Goal: Check status: Check status

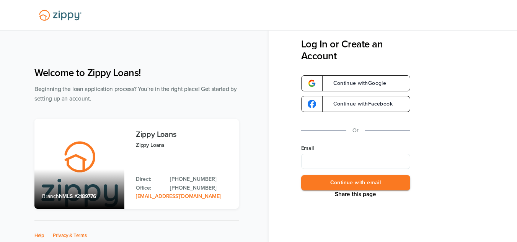
type input "**********"
click at [365, 180] on button "Continue with email" at bounding box center [355, 183] width 109 height 16
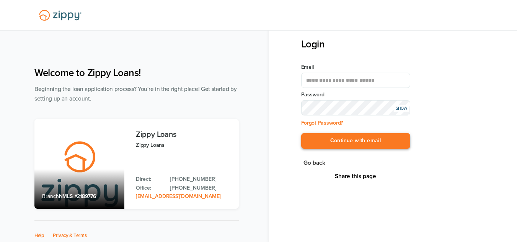
click at [390, 143] on button "Continue with email" at bounding box center [355, 141] width 109 height 16
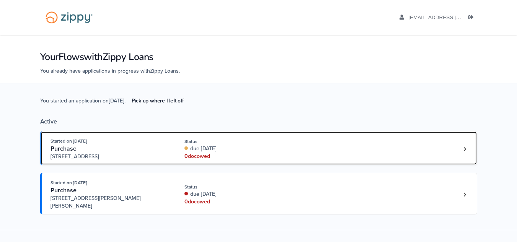
click at [388, 145] on div "Started on Sep. 2nd, 2025 Purchase 59477 Hardy Lane, New Haven, MI, 48048 Statu…" at bounding box center [255, 148] width 409 height 23
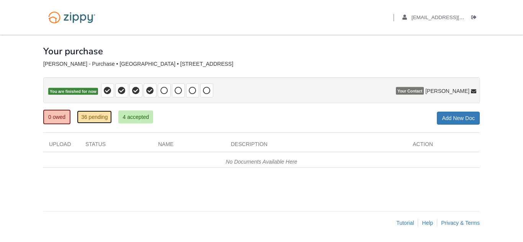
click at [105, 120] on link "36 pending" at bounding box center [94, 117] width 35 height 13
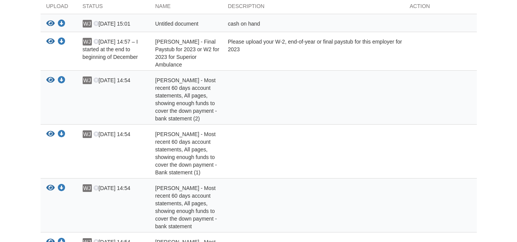
scroll to position [157, 0]
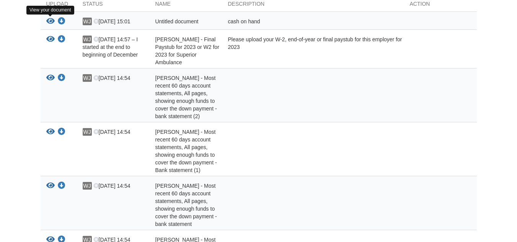
click at [51, 21] on icon "View Untitled document" at bounding box center [50, 22] width 8 height 8
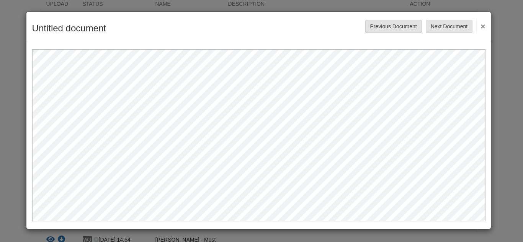
click at [482, 26] on button "×" at bounding box center [480, 26] width 9 height 14
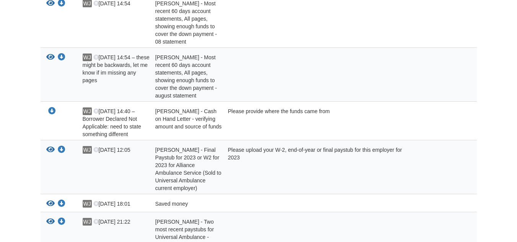
scroll to position [520, 0]
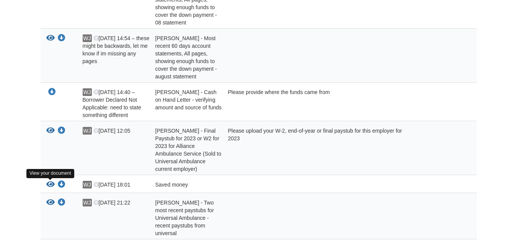
click at [51, 186] on icon "View Saved money" at bounding box center [50, 185] width 8 height 8
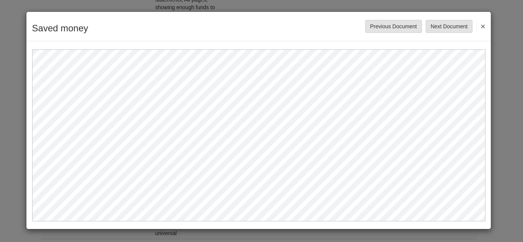
click at [482, 28] on button "×" at bounding box center [480, 26] width 9 height 14
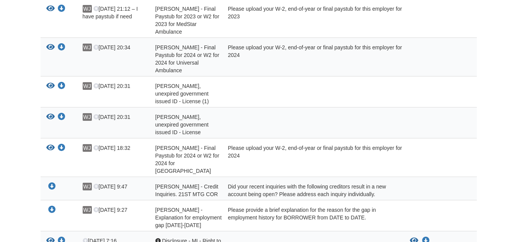
scroll to position [850, 0]
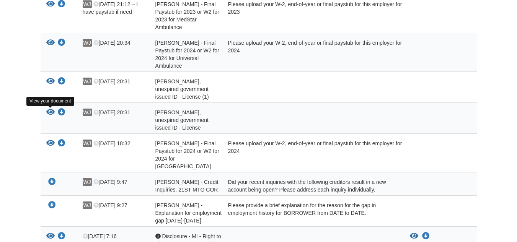
click at [47, 115] on icon "View William Jackson - Valid, unexpired government issued ID - License" at bounding box center [50, 113] width 8 height 8
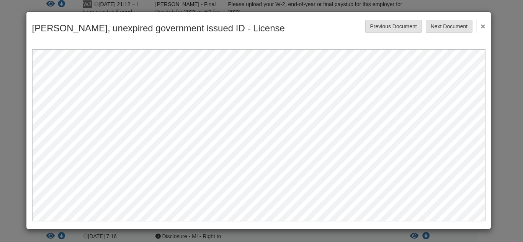
click at [481, 29] on button "×" at bounding box center [480, 26] width 9 height 14
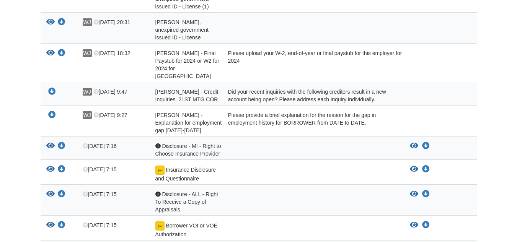
scroll to position [945, 0]
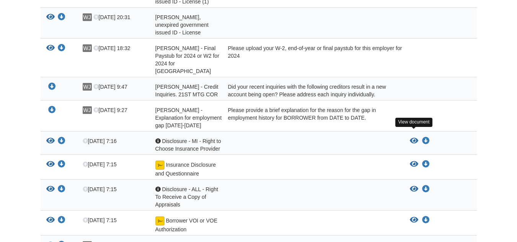
click at [412, 137] on icon "View Disclosure - MI - Right to Choose Insurance Provider" at bounding box center [414, 141] width 8 height 8
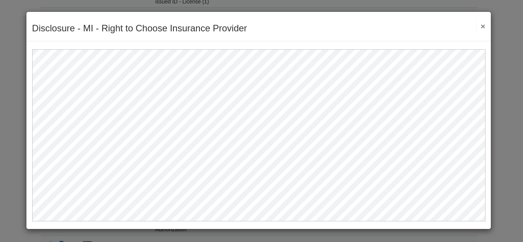
click at [482, 26] on button "×" at bounding box center [480, 26] width 9 height 8
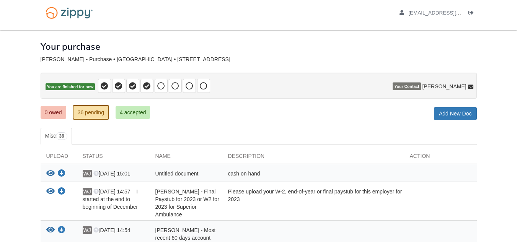
scroll to position [0, 0]
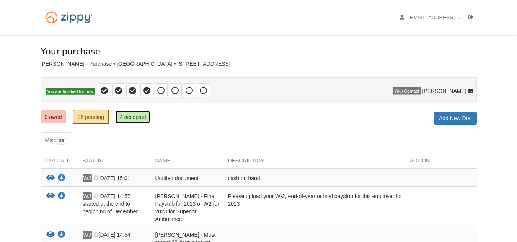
click at [137, 118] on link "4 accepted" at bounding box center [133, 117] width 35 height 13
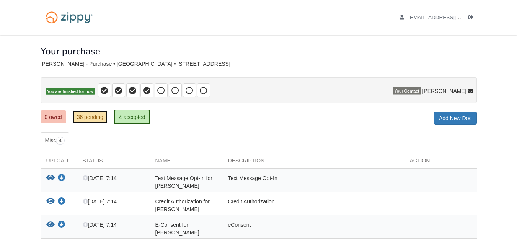
click at [83, 121] on link "36 pending" at bounding box center [90, 117] width 35 height 13
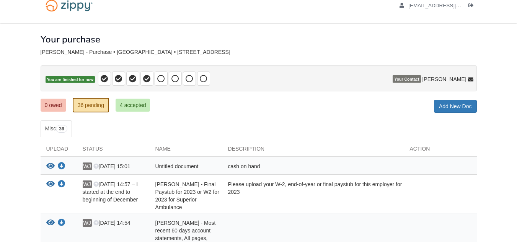
scroll to position [47, 0]
